Goal: Task Accomplishment & Management: Manage account settings

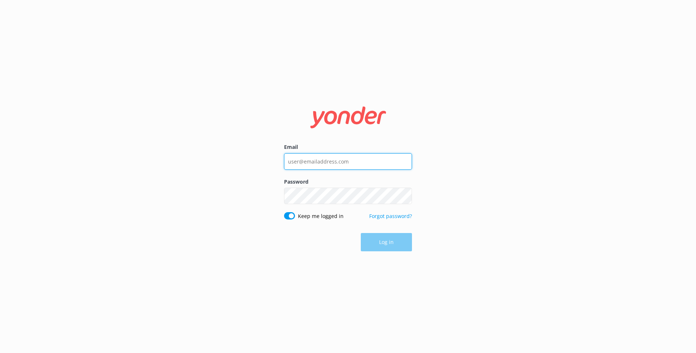
type input "chris@speedboatadventures.com"
click at [386, 239] on div "Log in" at bounding box center [348, 242] width 128 height 18
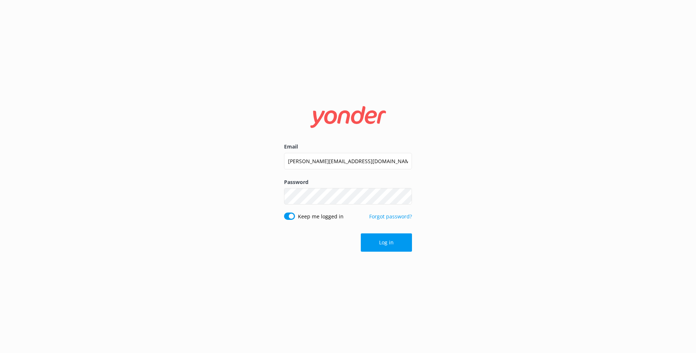
click at [386, 239] on button "Log in" at bounding box center [386, 242] width 51 height 18
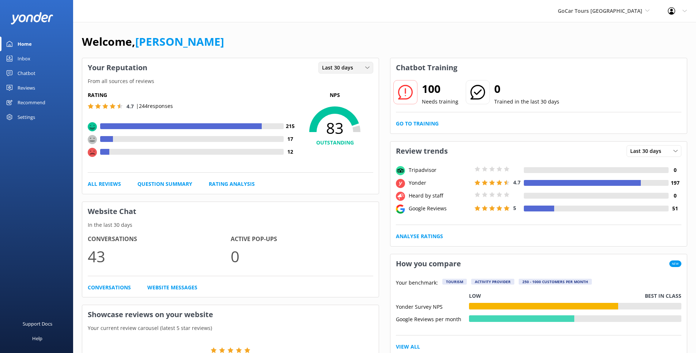
click at [362, 69] on div "Last 30 days" at bounding box center [345, 68] width 51 height 8
click at [352, 80] on link "Last 7 days" at bounding box center [351, 82] width 65 height 15
click at [38, 87] on link "Reviews" at bounding box center [36, 87] width 73 height 15
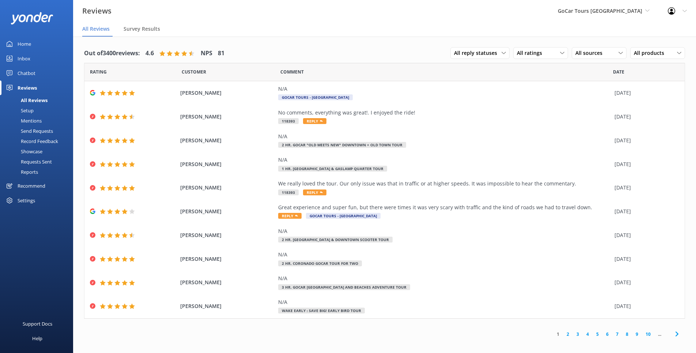
click at [568, 334] on link "2" at bounding box center [568, 334] width 10 height 7
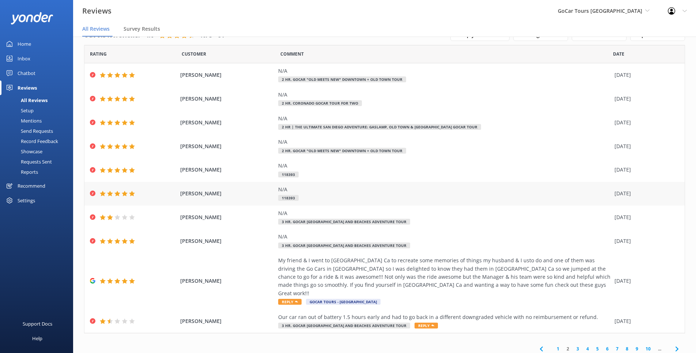
scroll to position [22, 0]
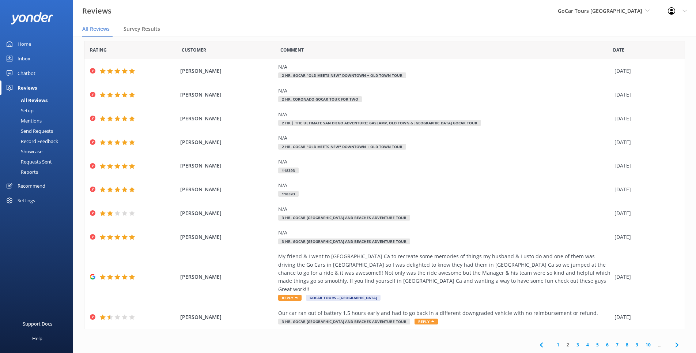
click at [578, 343] on link "3" at bounding box center [578, 344] width 10 height 7
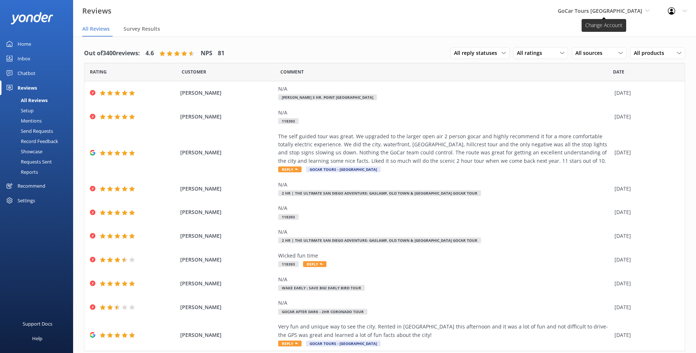
click at [635, 11] on span "GoCar Tours [GEOGRAPHIC_DATA]" at bounding box center [600, 10] width 84 height 7
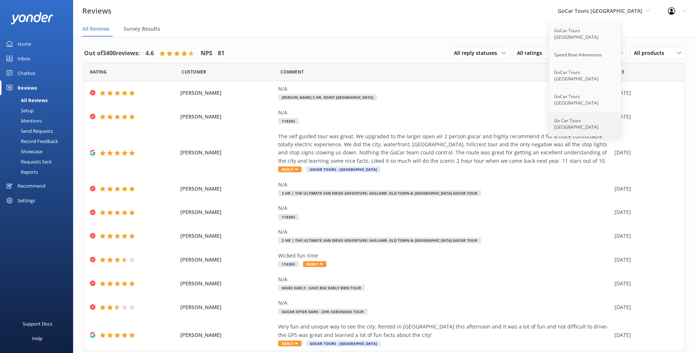
click at [599, 112] on link "Go Car Tours [GEOGRAPHIC_DATA]" at bounding box center [585, 124] width 73 height 24
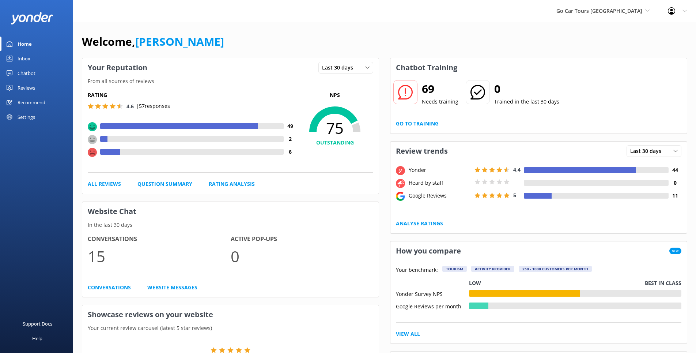
click at [30, 87] on div "Reviews" at bounding box center [27, 87] width 18 height 15
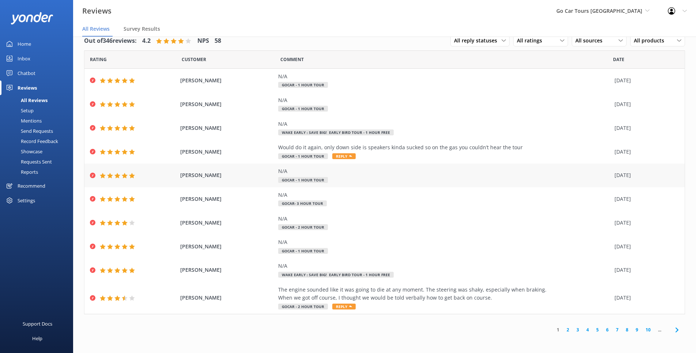
scroll to position [15, 0]
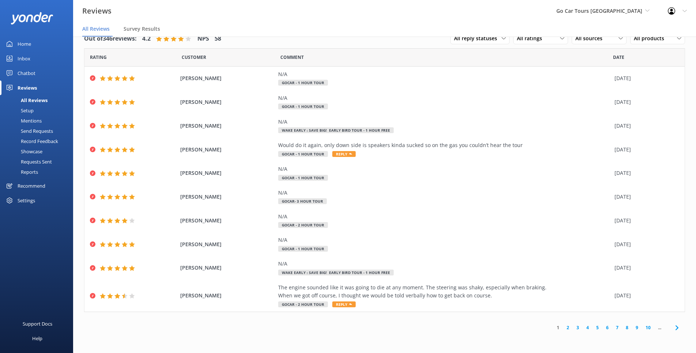
click at [568, 327] on link "2" at bounding box center [568, 327] width 10 height 7
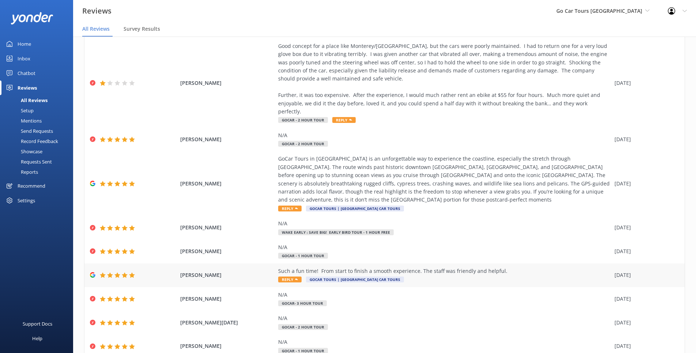
scroll to position [79, 0]
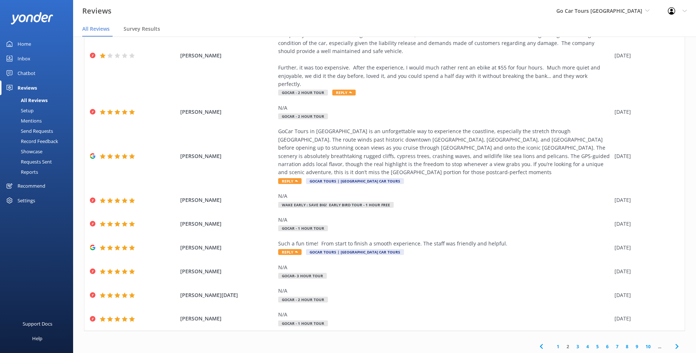
click at [558, 343] on link "1" at bounding box center [558, 346] width 10 height 7
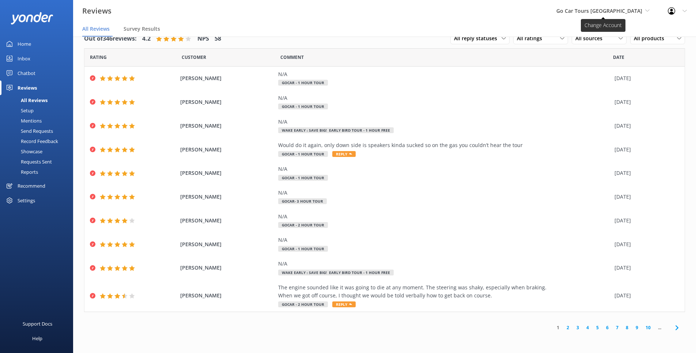
click at [644, 10] on span "Go Car Tours [GEOGRAPHIC_DATA]" at bounding box center [602, 11] width 93 height 8
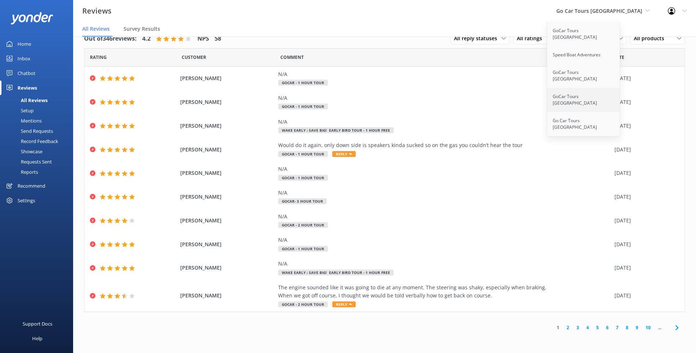
click at [600, 88] on link "GoCar Tours [GEOGRAPHIC_DATA]" at bounding box center [583, 100] width 73 height 24
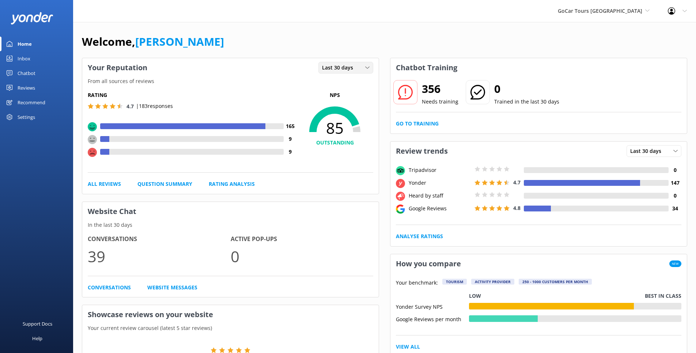
click at [356, 69] on span "Last 30 days" at bounding box center [339, 68] width 35 height 8
click at [351, 79] on link "Last 7 days" at bounding box center [351, 82] width 65 height 15
click at [19, 88] on div "Reviews" at bounding box center [27, 87] width 18 height 15
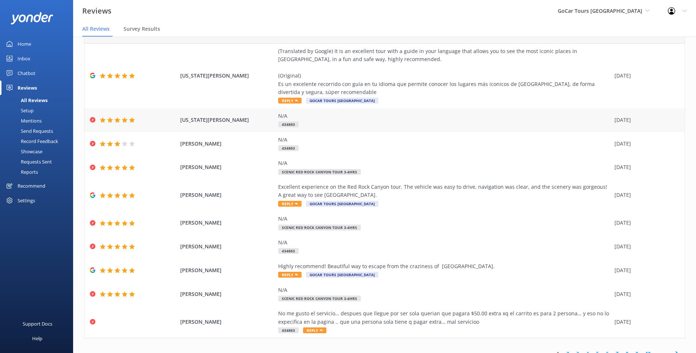
scroll to position [47, 0]
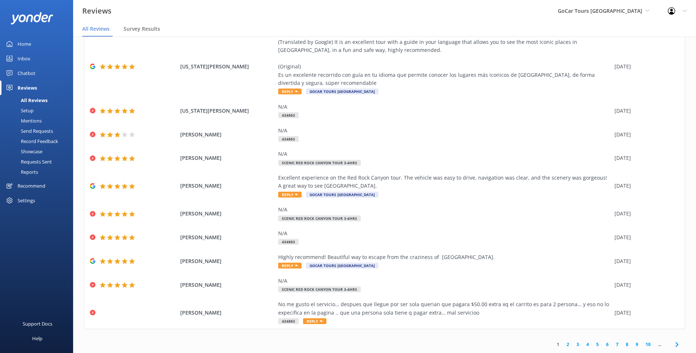
click at [569, 344] on link "2" at bounding box center [568, 344] width 10 height 7
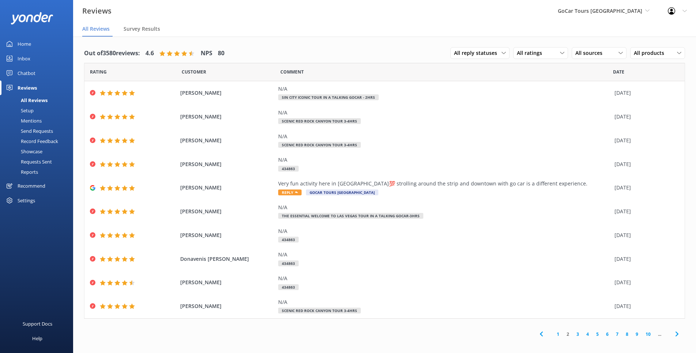
click at [578, 334] on link "3" at bounding box center [578, 334] width 10 height 7
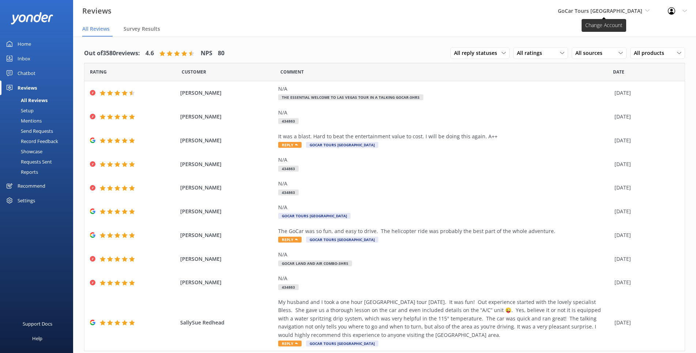
click at [640, 9] on span "GoCar Tours [GEOGRAPHIC_DATA]" at bounding box center [600, 10] width 84 height 7
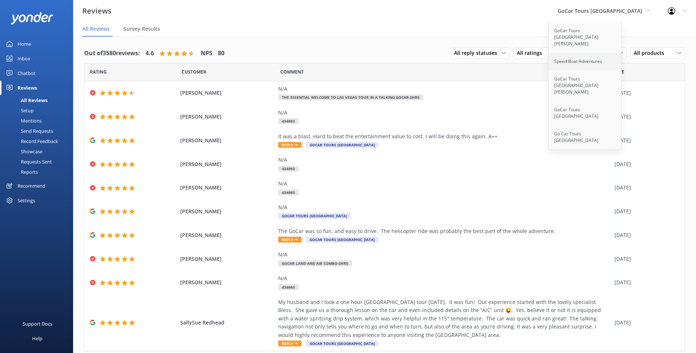
click at [609, 53] on link "Speed Boat Adventures" at bounding box center [585, 62] width 73 height 18
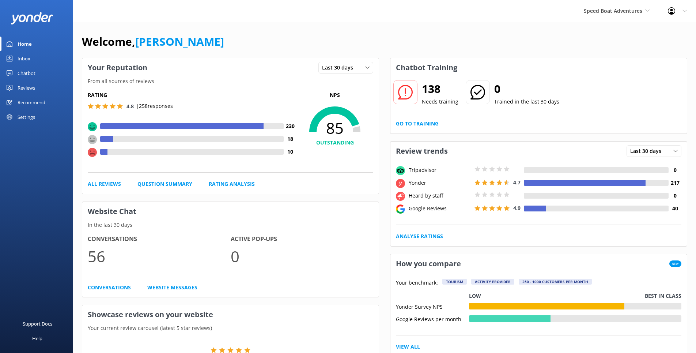
click at [30, 87] on div "Reviews" at bounding box center [27, 87] width 18 height 15
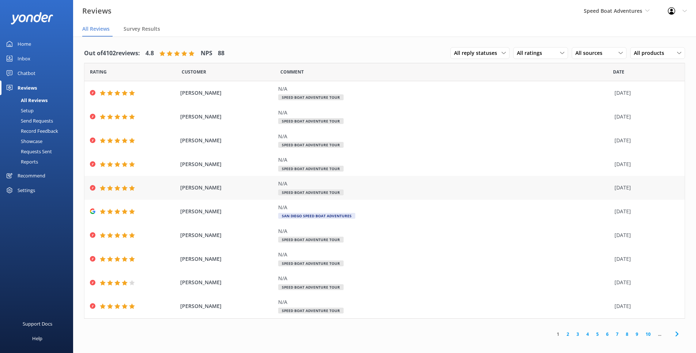
scroll to position [15, 0]
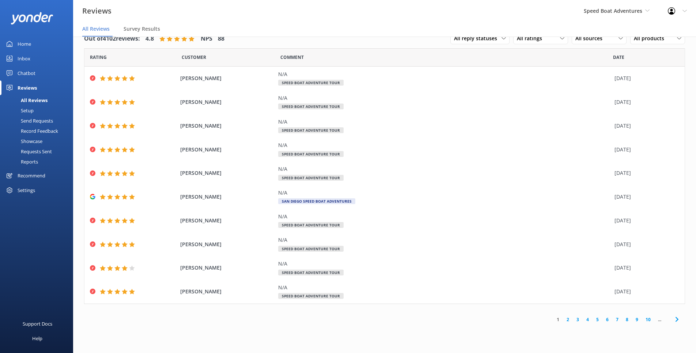
click at [567, 318] on link "2" at bounding box center [568, 319] width 10 height 7
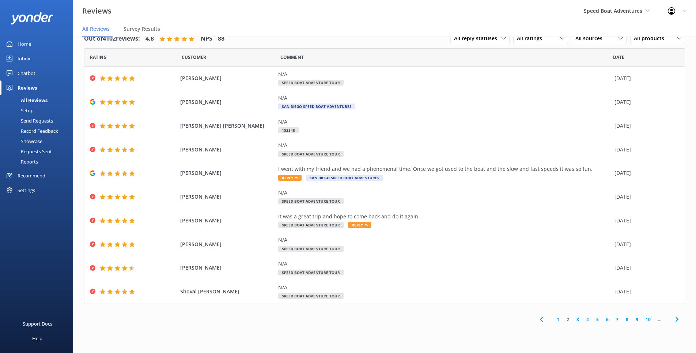
click at [579, 320] on link "3" at bounding box center [578, 319] width 10 height 7
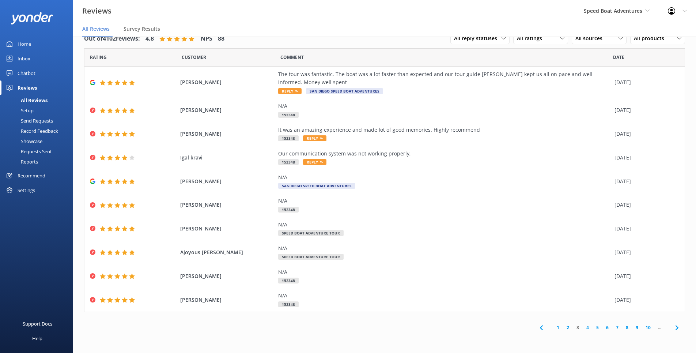
click at [589, 328] on link "4" at bounding box center [588, 327] width 10 height 7
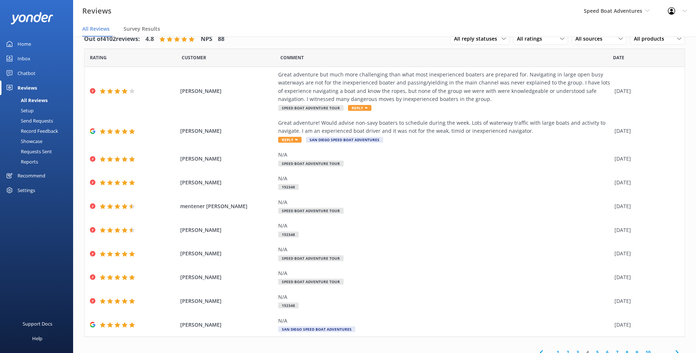
click at [30, 41] on div "Home" at bounding box center [25, 44] width 14 height 15
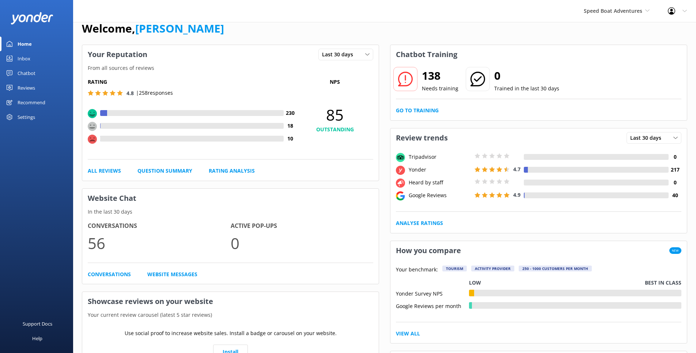
scroll to position [12, 0]
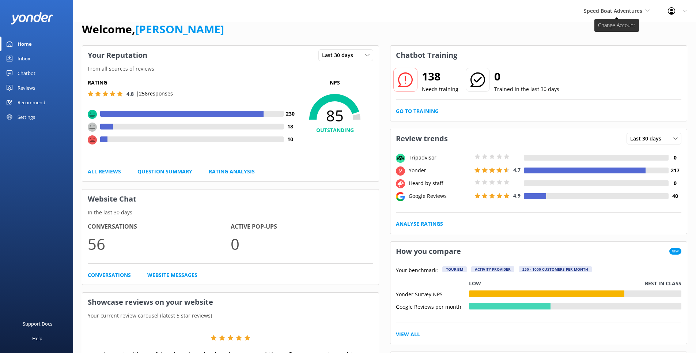
click at [645, 13] on span "Speed Boat Adventures" at bounding box center [617, 11] width 66 height 8
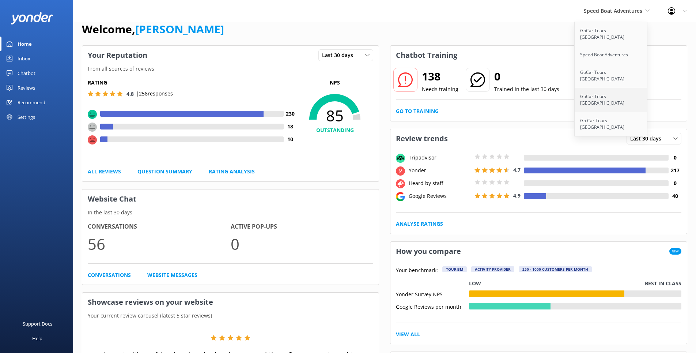
scroll to position [10, 0]
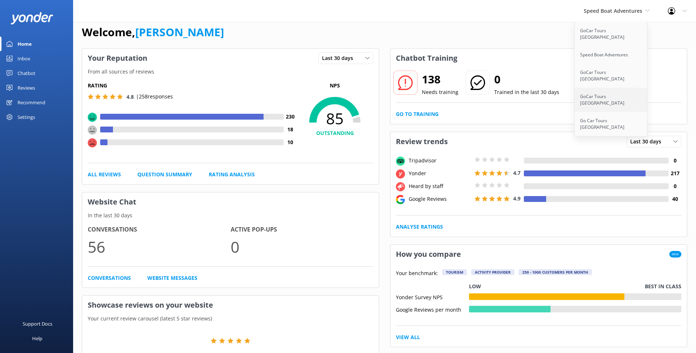
click at [611, 88] on link "GoCar Tours [GEOGRAPHIC_DATA]" at bounding box center [611, 100] width 73 height 24
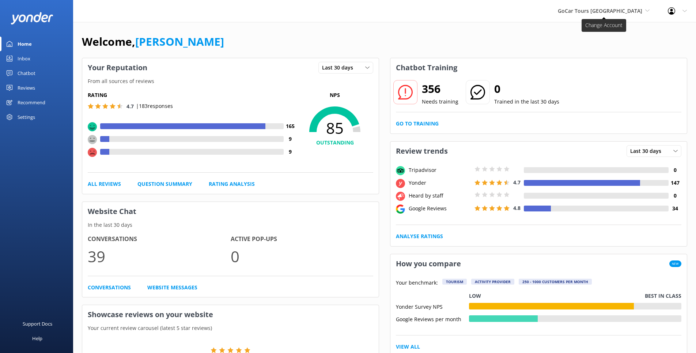
click at [640, 11] on span "GoCar Tours [GEOGRAPHIC_DATA]" at bounding box center [600, 10] width 84 height 7
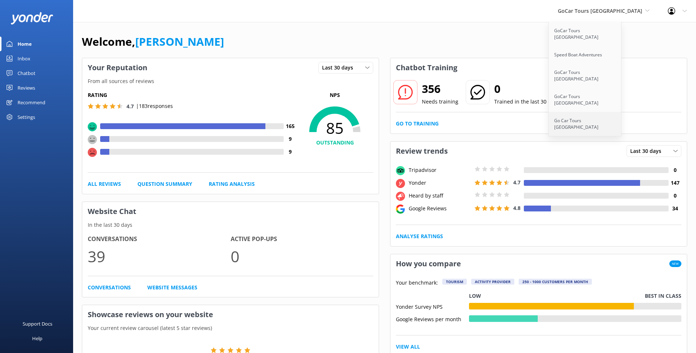
click at [616, 112] on link "Go Car Tours [GEOGRAPHIC_DATA]" at bounding box center [585, 124] width 73 height 24
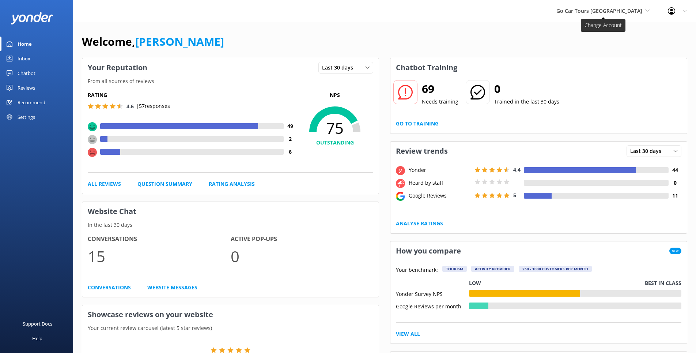
click at [629, 14] on span "Go Car Tours [GEOGRAPHIC_DATA]" at bounding box center [599, 10] width 86 height 7
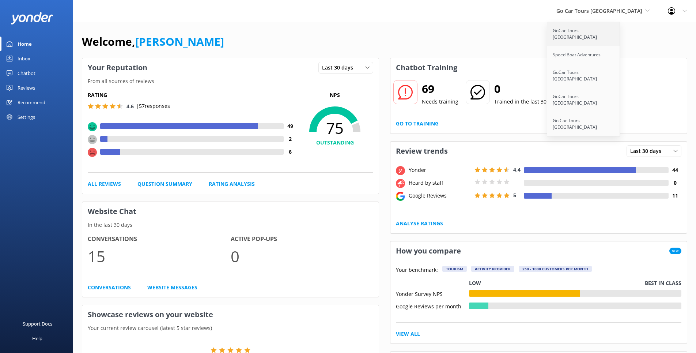
click at [603, 31] on link "GoCar Tours [GEOGRAPHIC_DATA]" at bounding box center [583, 34] width 73 height 24
